Goal: Information Seeking & Learning: Learn about a topic

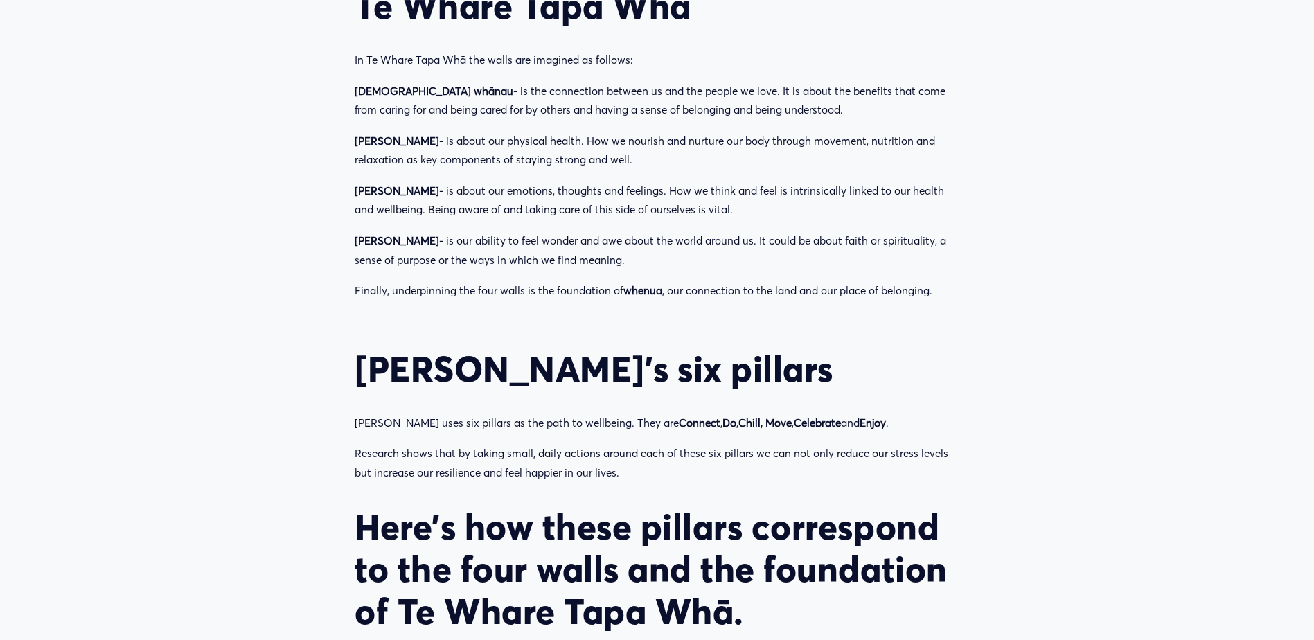
click at [560, 444] on p "Research shows that by taking small, daily actions around each of these six pil…" at bounding box center [657, 463] width 605 height 38
click at [366, 413] on p "[PERSON_NAME] uses six pillars as the path to wellbeing. They are Connect , Do …" at bounding box center [657, 422] width 605 height 19
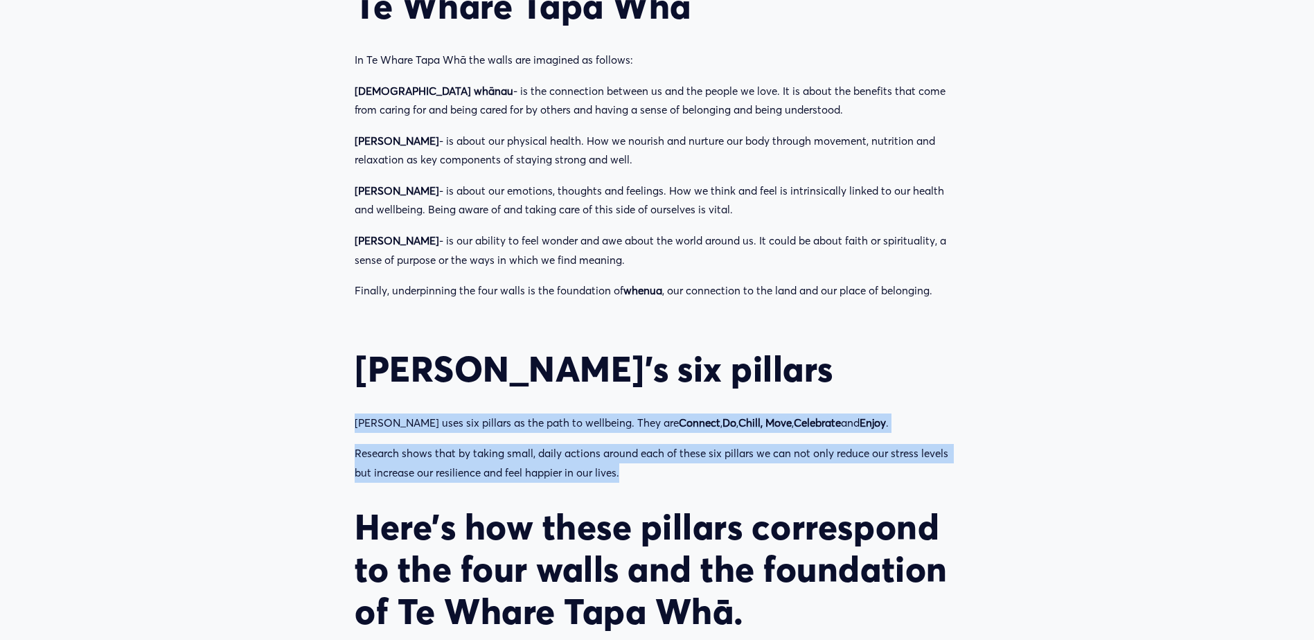
drag, startPoint x: 357, startPoint y: 323, endPoint x: 649, endPoint y: 371, distance: 296.2
drag, startPoint x: 649, startPoint y: 371, endPoint x: 548, endPoint y: 377, distance: 100.6
copy div "[PERSON_NAME] uses six pillars as the path to wellbeing. They are Connect , Do …"
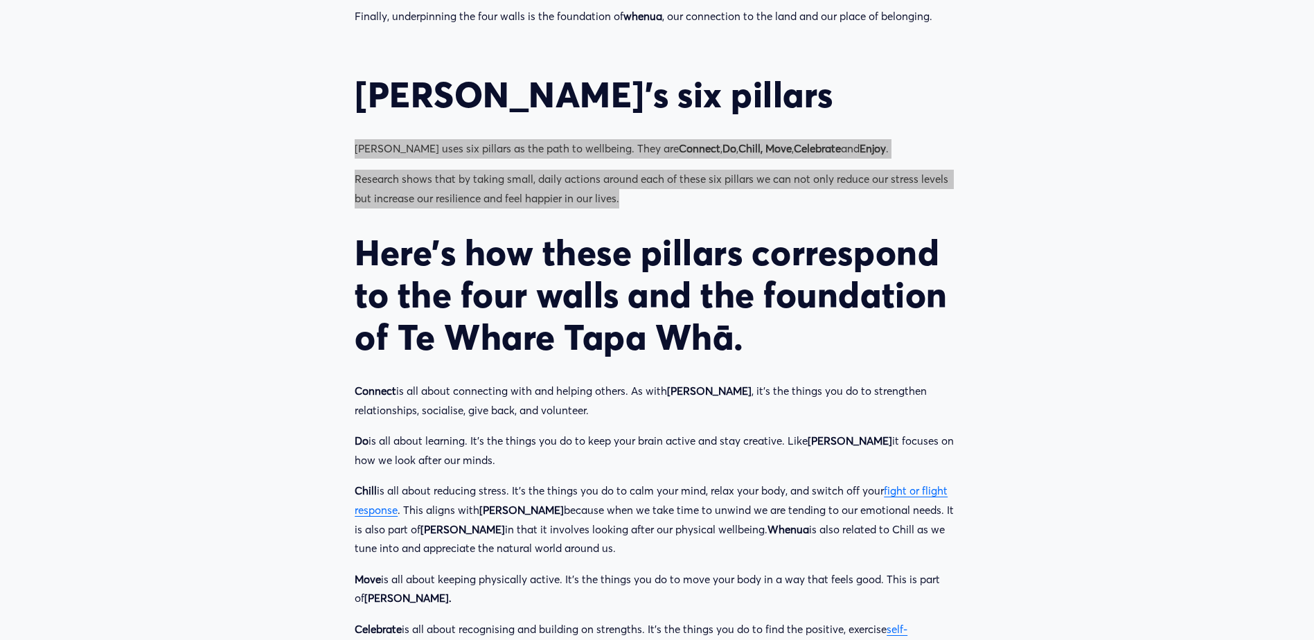
scroll to position [1508, 0]
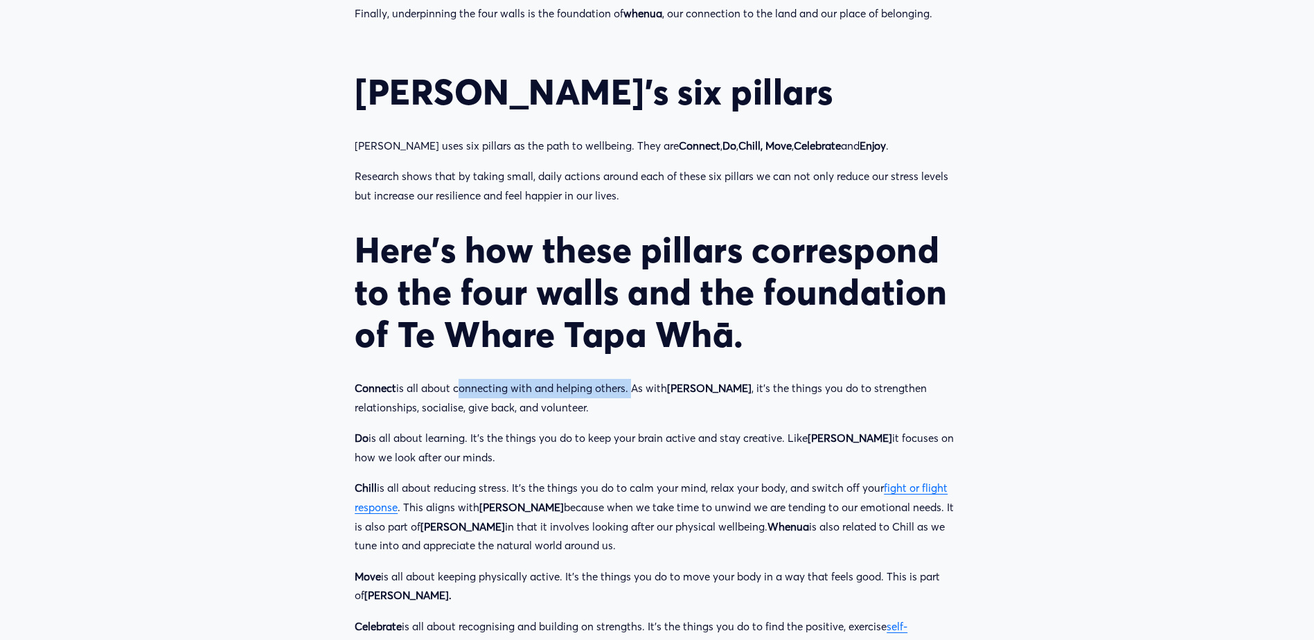
drag, startPoint x: 457, startPoint y: 293, endPoint x: 630, endPoint y: 268, distance: 174.2
click at [630, 268] on div "[PERSON_NAME]’s six pillars Groov uses six pillars as the path to wellbeing. Th…" at bounding box center [657, 388] width 605 height 634
drag, startPoint x: 630, startPoint y: 268, endPoint x: 588, endPoint y: 300, distance: 52.4
copy p "connecting with and helping others."
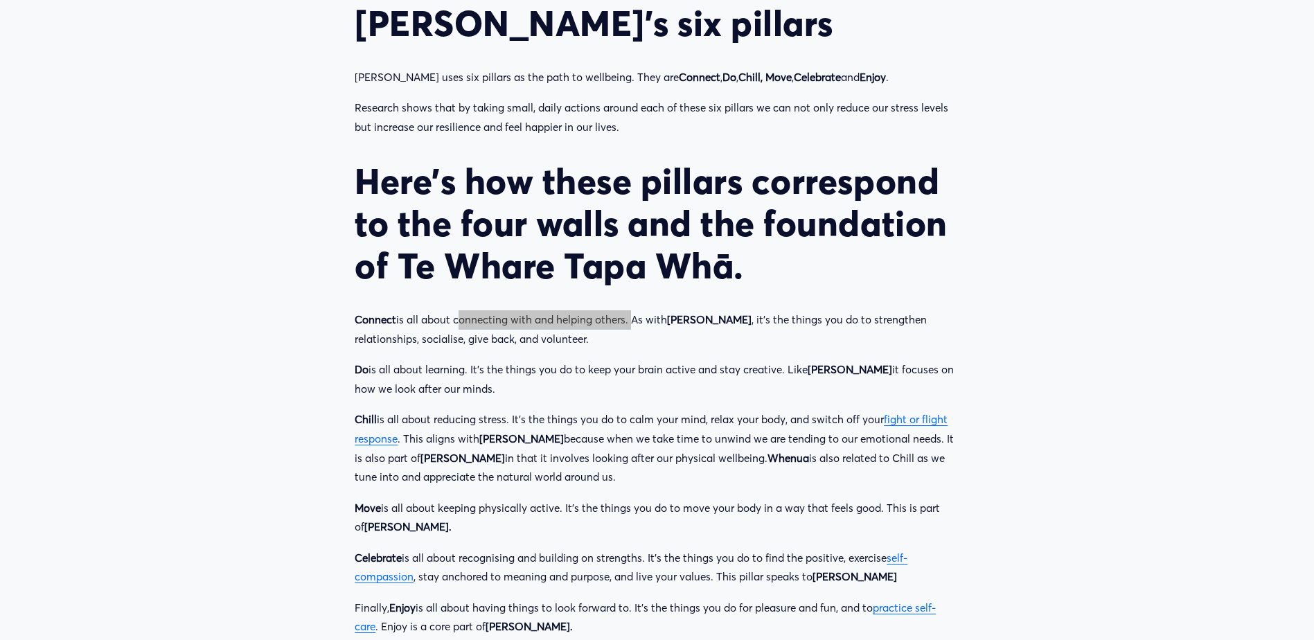
scroll to position [1577, 0]
drag, startPoint x: 357, startPoint y: 223, endPoint x: 832, endPoint y: 546, distance: 573.7
click at [832, 546] on div "[PERSON_NAME]’s six pillars Groov uses six pillars as the path to wellbeing. Th…" at bounding box center [657, 319] width 628 height 658
copy div "Loremip do sit ametc adipiscing elit sed doeiusm tempor. In utla Etdo Magnaa , …"
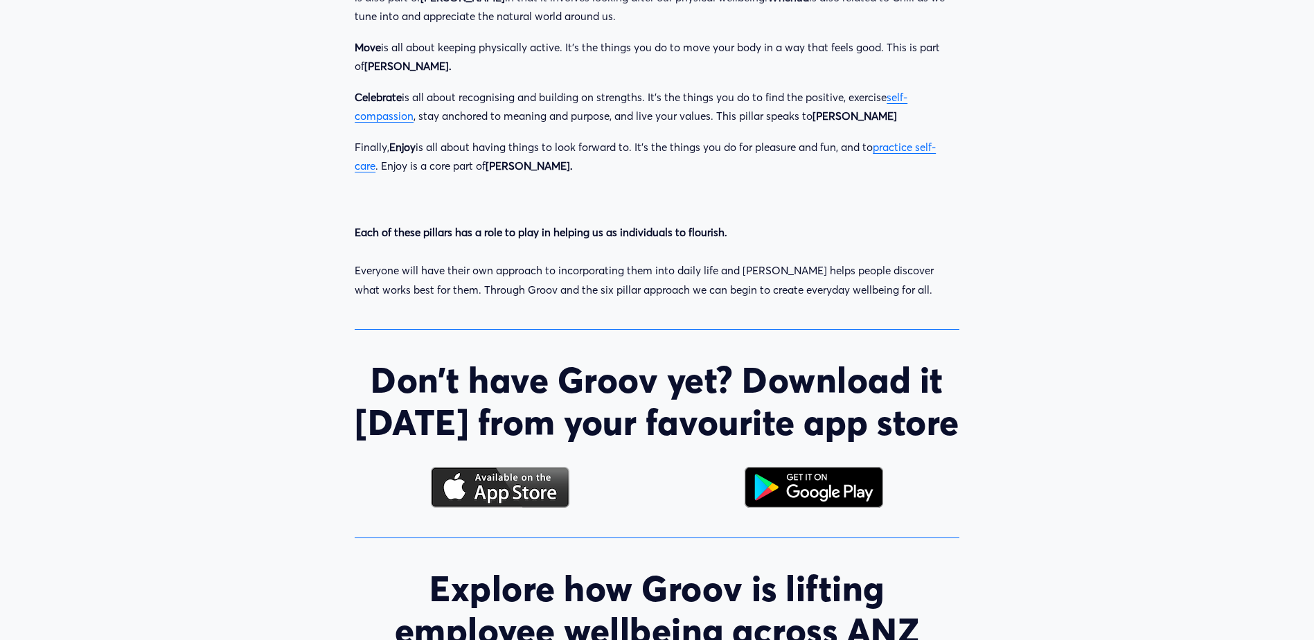
scroll to position [2062, 0]
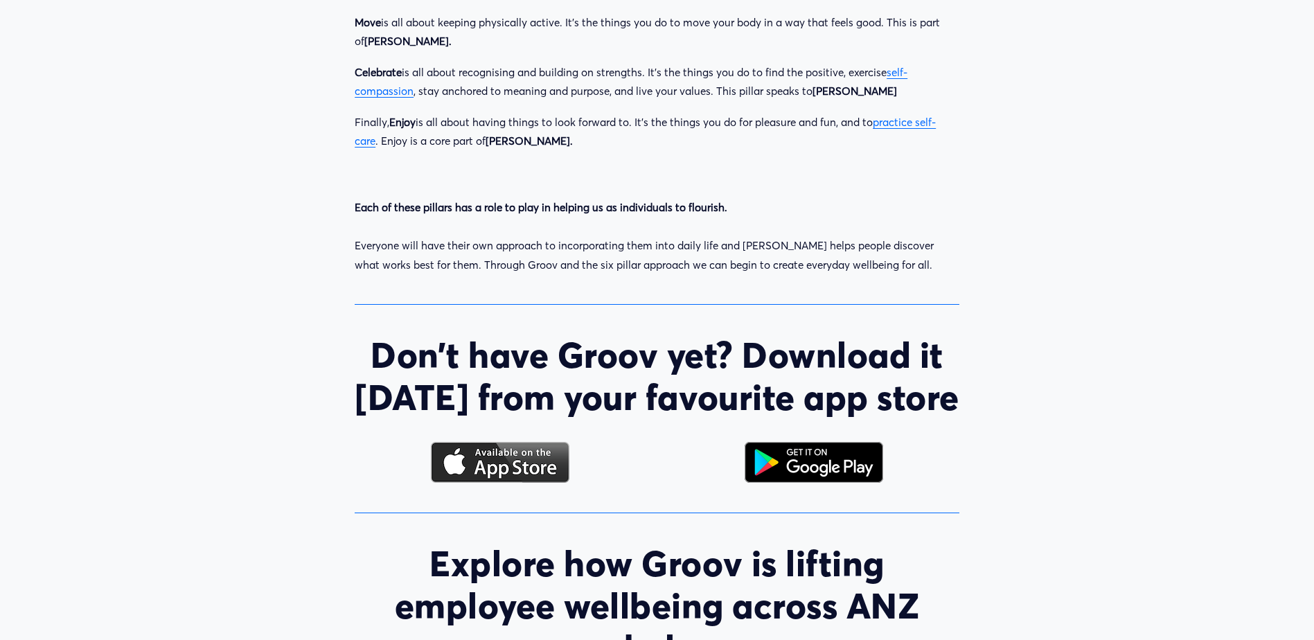
click at [431, 198] on p "Each of these pillars has a role to play in helping us as individuals to flouri…" at bounding box center [657, 236] width 605 height 76
drag, startPoint x: 358, startPoint y: 114, endPoint x: 738, endPoint y: 95, distance: 380.7
click at [738, 186] on div "Each of these pillars has a role to play in helping us as individuals to flouri…" at bounding box center [657, 236] width 628 height 100
drag, startPoint x: 738, startPoint y: 95, endPoint x: 740, endPoint y: 116, distance: 21.6
click at [740, 198] on p "Each of these pillars has a role to play in helping us as individuals to flouri…" at bounding box center [657, 236] width 605 height 76
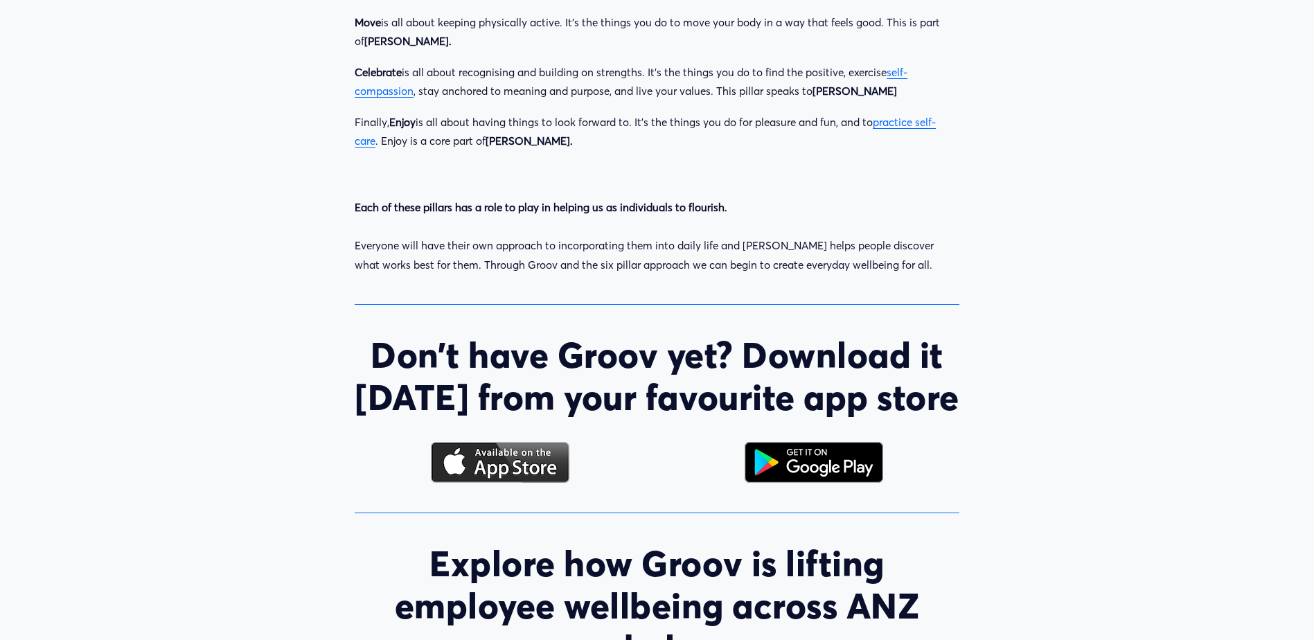
click at [731, 198] on p "Each of these pillars has a role to play in helping us as individuals to flouri…" at bounding box center [657, 236] width 605 height 76
drag, startPoint x: 722, startPoint y: 114, endPoint x: 328, endPoint y: 112, distance: 394.1
copy strong "Each of these pillars has a role to play in helping us as individuals to flouri…"
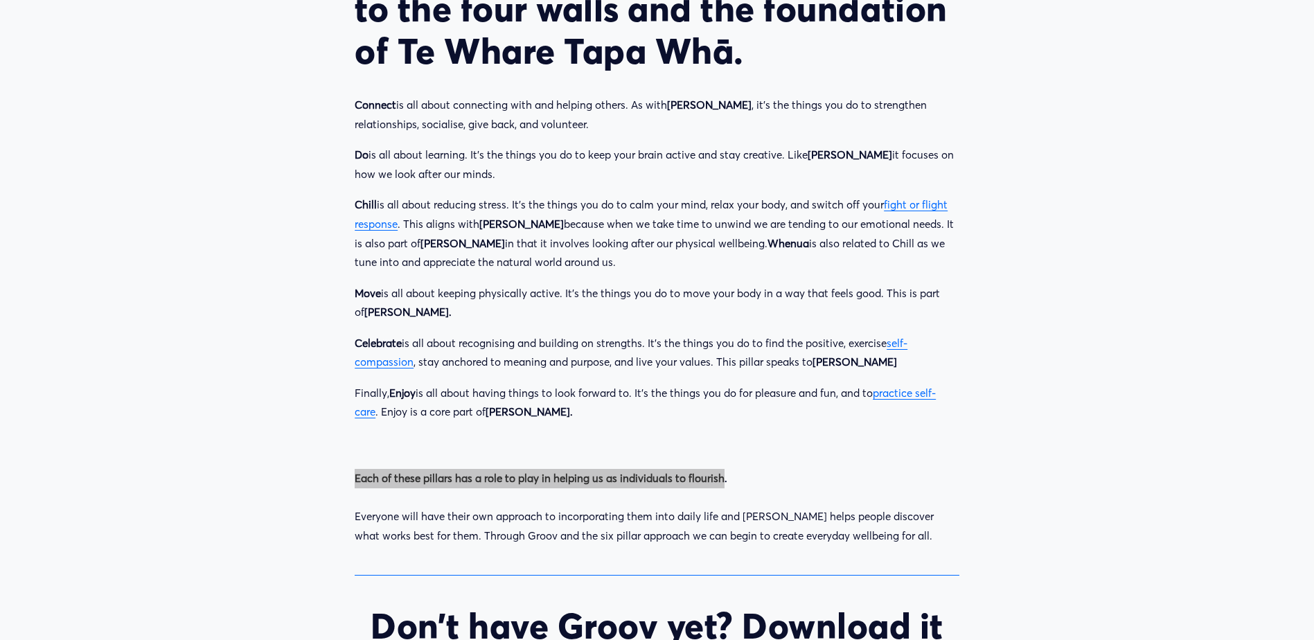
scroll to position [1577, 0]
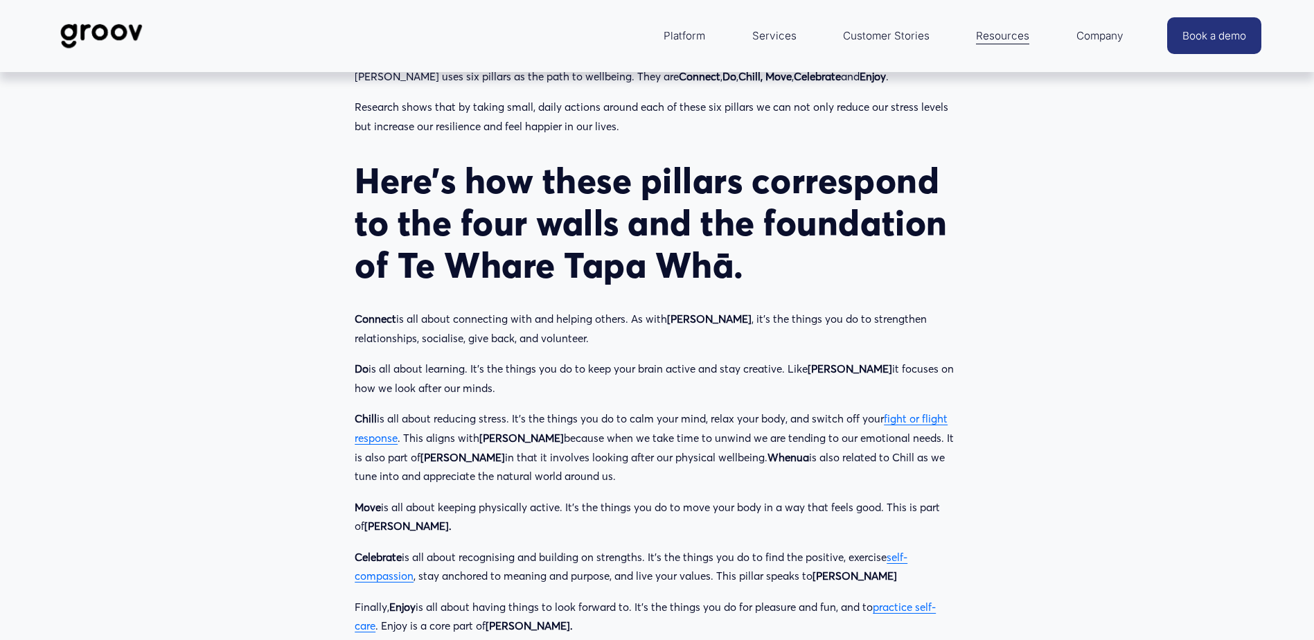
click at [894, 412] on link "fight or flight response" at bounding box center [651, 428] width 593 height 33
